Goal: Information Seeking & Learning: Learn about a topic

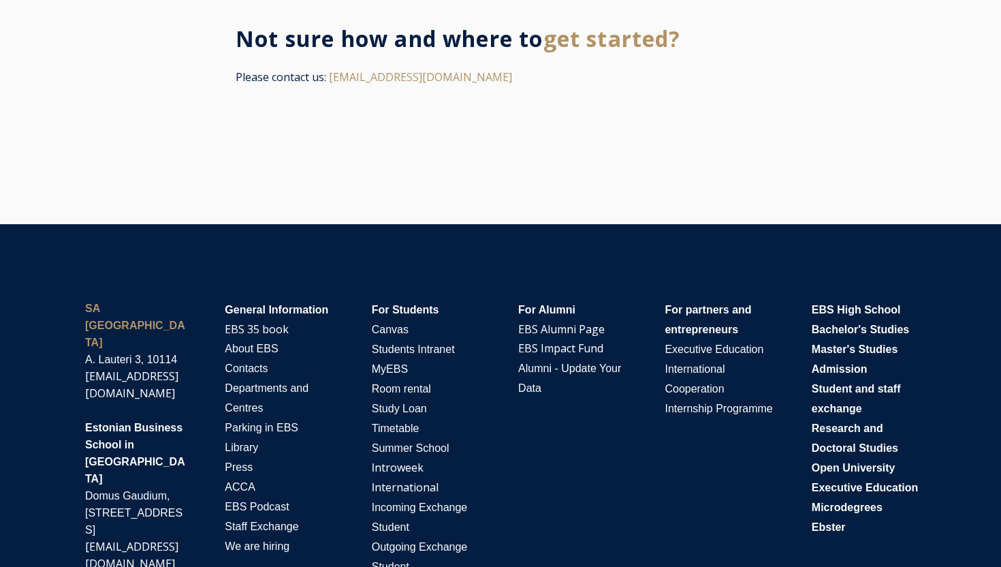
scroll to position [2866, 0]
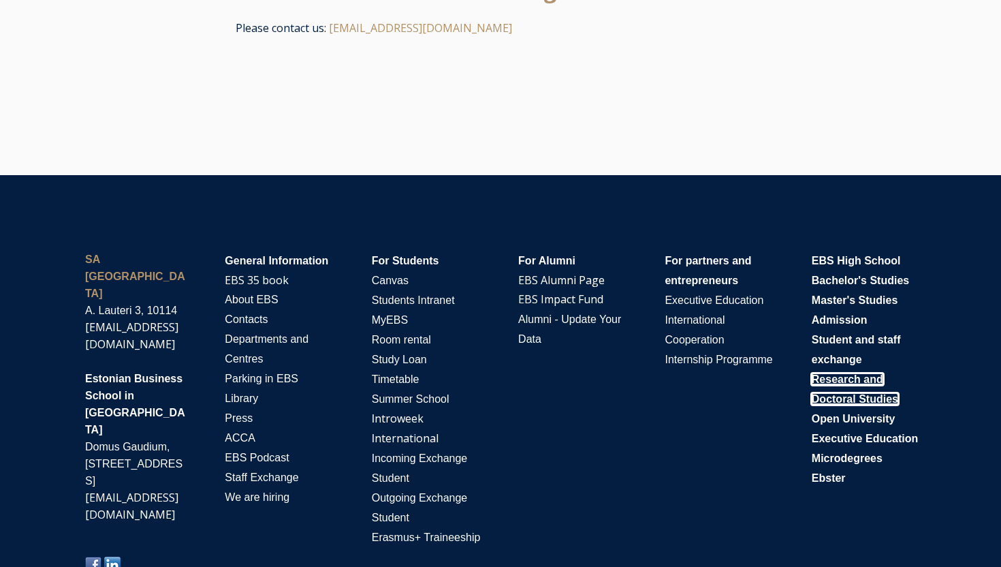
click at [839, 373] on span "Research and Doctoral Studies" at bounding box center [855, 388] width 87 height 31
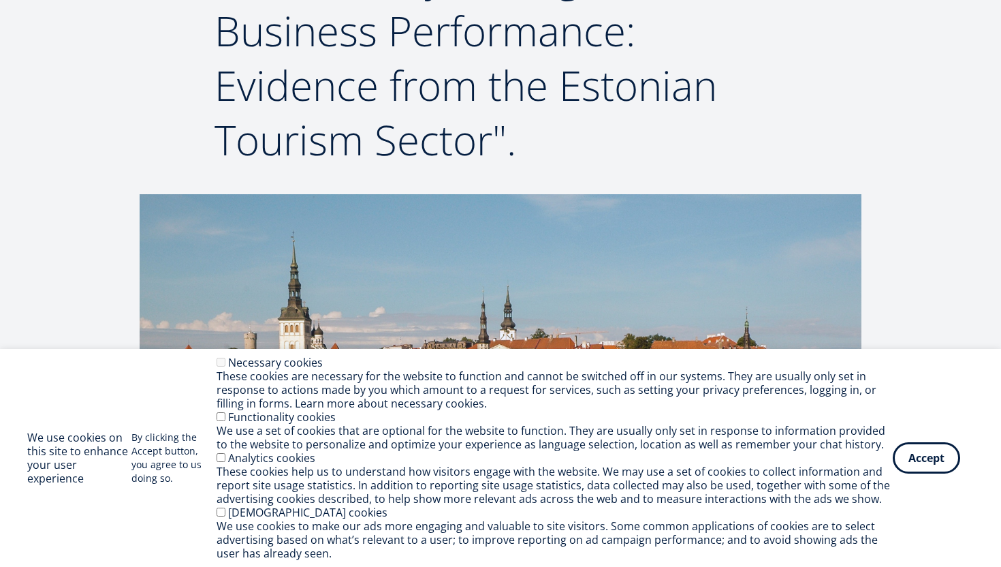
scroll to position [82, 0]
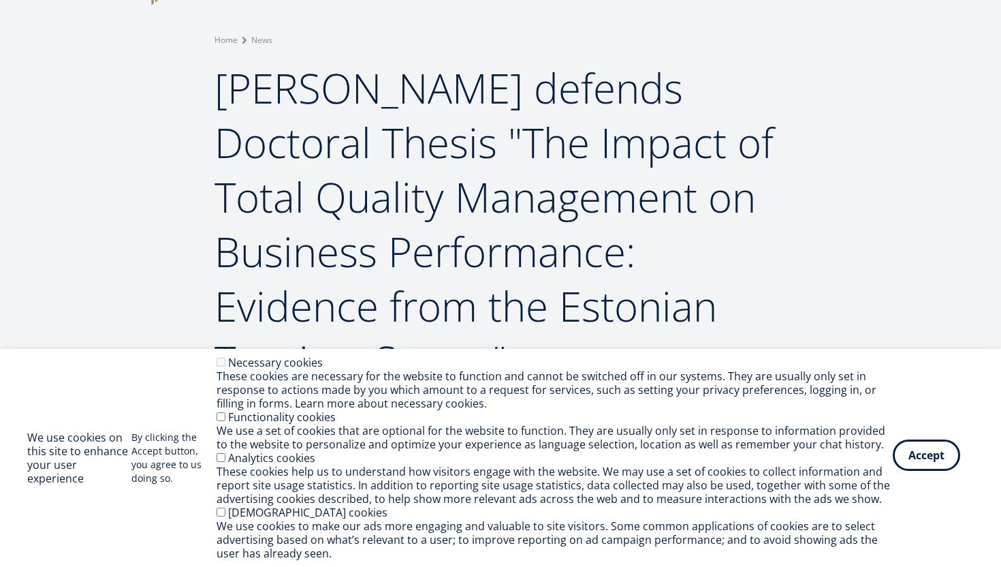
click at [918, 459] on button "Accept" at bounding box center [926, 454] width 67 height 31
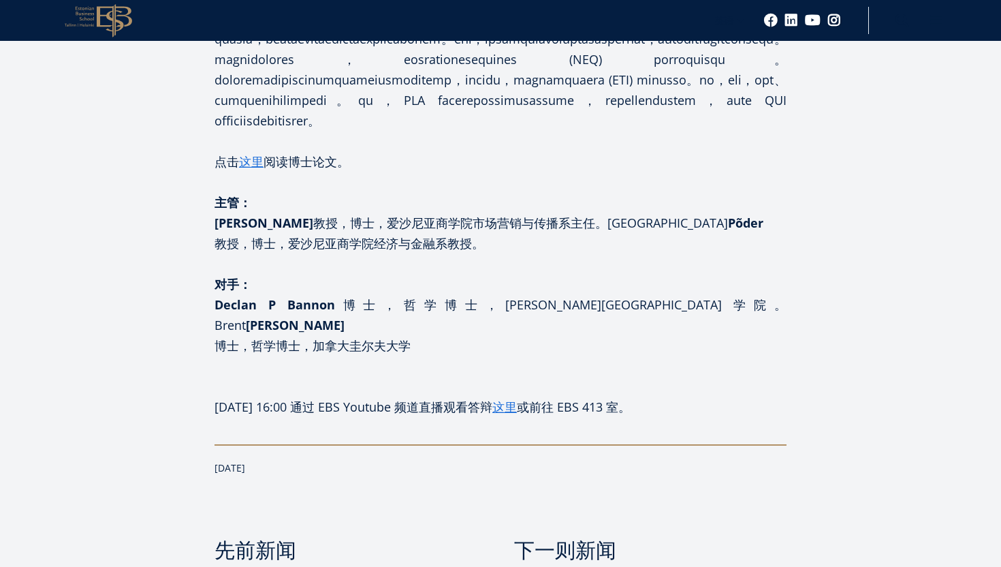
scroll to position [1127, 0]
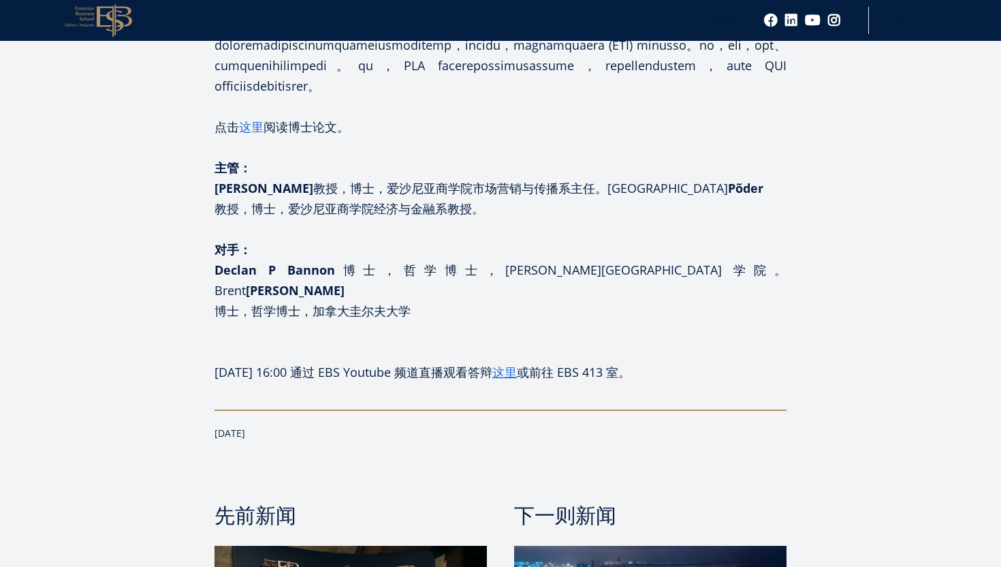
click at [246, 135] on font "这里" at bounding box center [251, 127] width 25 height 16
